Goal: Navigation & Orientation: Find specific page/section

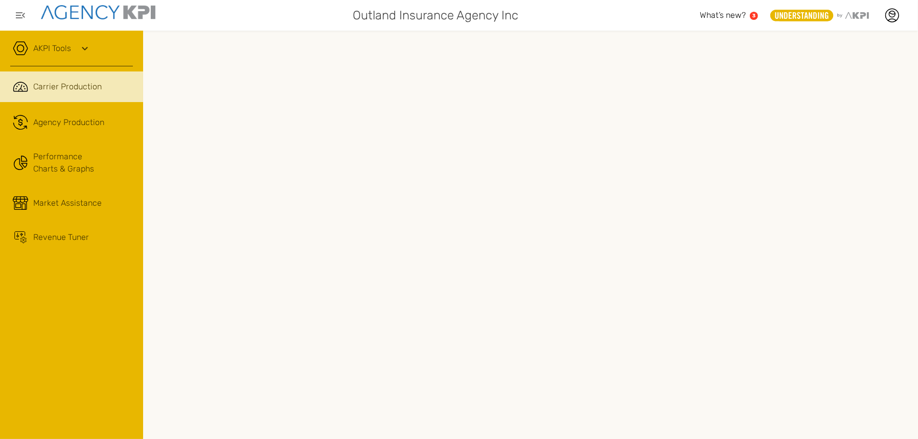
click at [911, 173] on div at bounding box center [530, 235] width 775 height 409
click at [909, 193] on div at bounding box center [530, 235] width 775 height 409
click at [911, 286] on div at bounding box center [530, 235] width 775 height 409
click at [148, 331] on div at bounding box center [530, 235] width 775 height 409
click at [916, 310] on div at bounding box center [530, 235] width 775 height 409
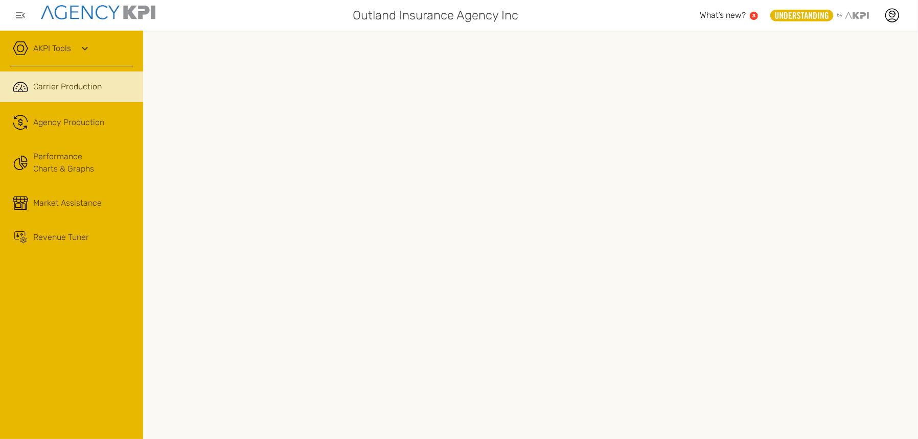
click at [909, 302] on div at bounding box center [530, 235] width 775 height 409
click at [915, 225] on div at bounding box center [530, 235] width 775 height 409
drag, startPoint x: 915, startPoint y: 229, endPoint x: 918, endPoint y: 312, distance: 83.4
click at [917, 312] on html "Outland Insurance Agency Inc What’s new? 3 .st0{fill:#949698;} .st1{fill:rgb(23…" at bounding box center [459, 219] width 918 height 439
click at [916, 414] on div at bounding box center [530, 235] width 775 height 409
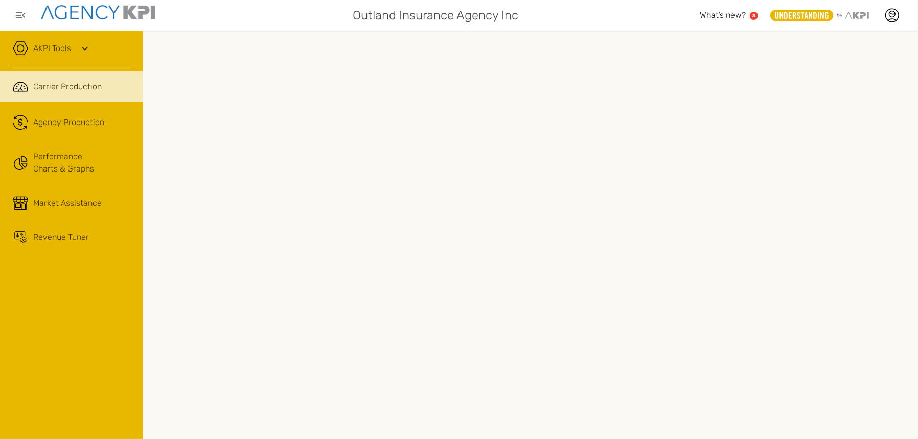
click at [149, 408] on div at bounding box center [530, 235] width 775 height 409
click at [148, 396] on div at bounding box center [530, 235] width 775 height 409
click at [148, 326] on div at bounding box center [530, 235] width 775 height 409
click at [151, 428] on div at bounding box center [530, 235] width 775 height 409
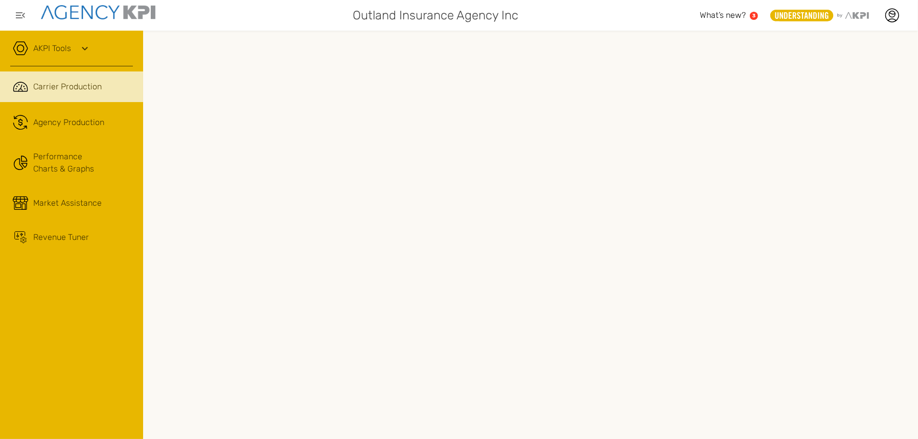
click at [149, 421] on div at bounding box center [530, 235] width 775 height 409
click at [909, 329] on div at bounding box center [530, 235] width 775 height 409
click at [798, 10] on icon at bounding box center [801, 16] width 63 height 12
click at [803, 22] on div ".st0{fill:#949698;} .st1{fill:rgb(232,183,0);} .st2{fill:#FFFFFF;} Layer 1" at bounding box center [844, 15] width 148 height 20
click at [803, 17] on icon at bounding box center [801, 16] width 63 height 12
